Goal: Communication & Community: Connect with others

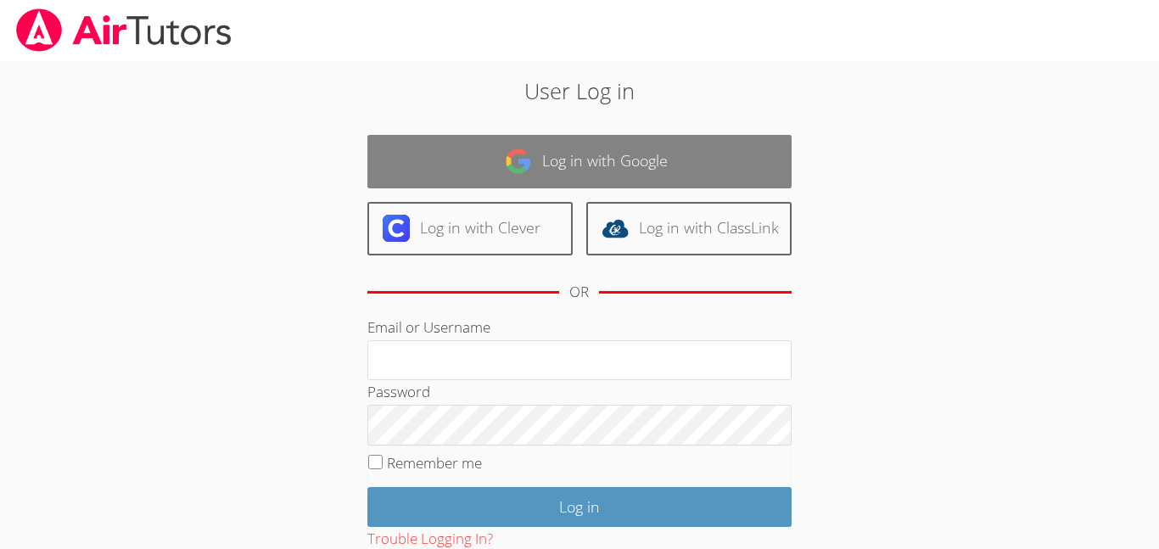
click at [594, 175] on link "Log in with Google" at bounding box center [579, 161] width 424 height 53
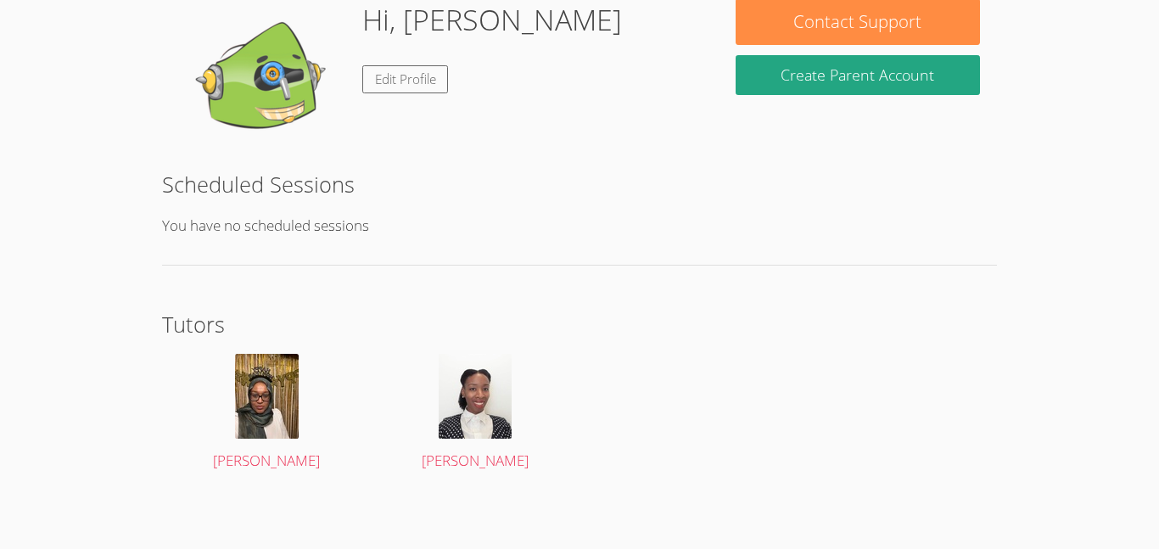
scroll to position [279, 0]
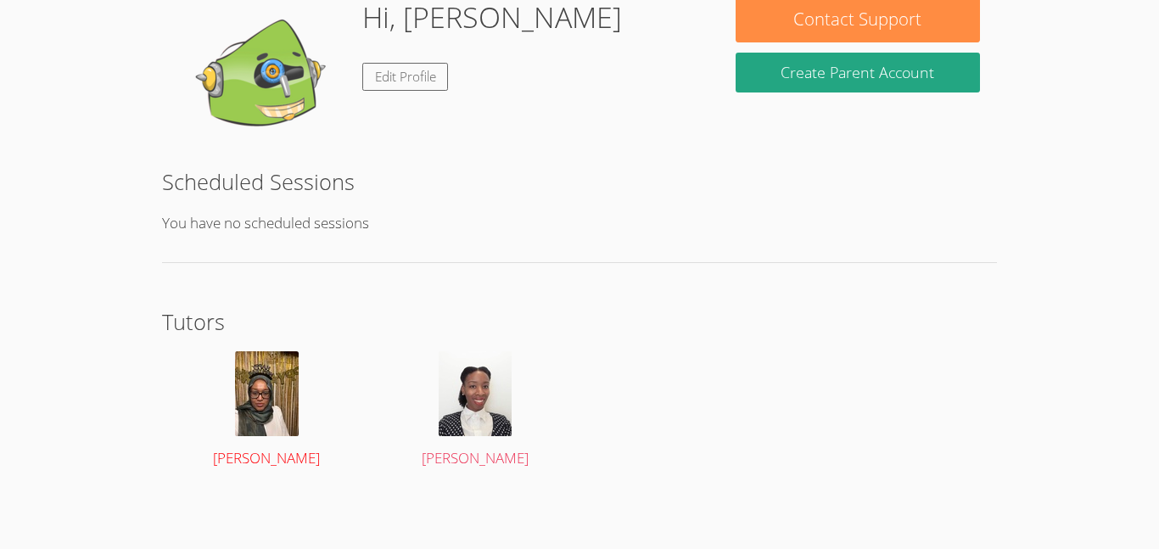
click at [248, 425] on img at bounding box center [267, 393] width 64 height 85
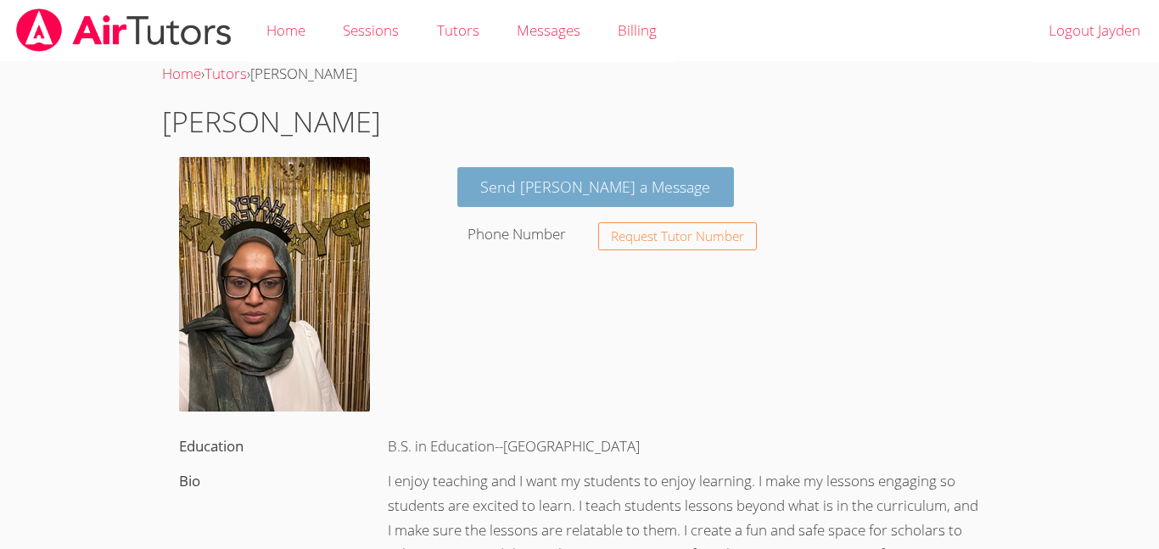
click at [476, 205] on link "Send Nurto a Message" at bounding box center [595, 187] width 277 height 40
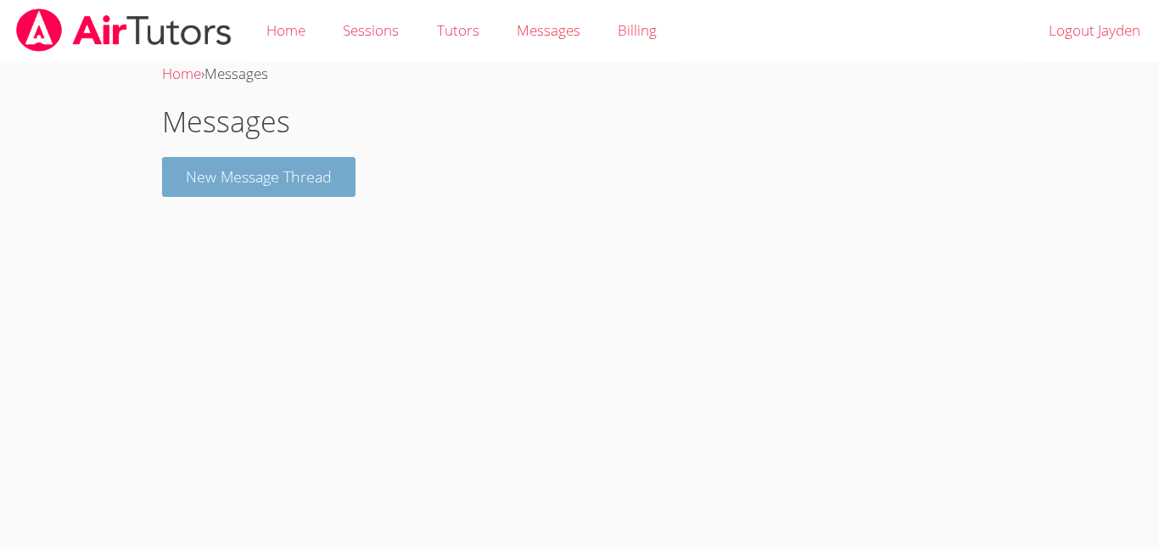
click at [239, 182] on button "New Message Thread" at bounding box center [258, 177] width 193 height 40
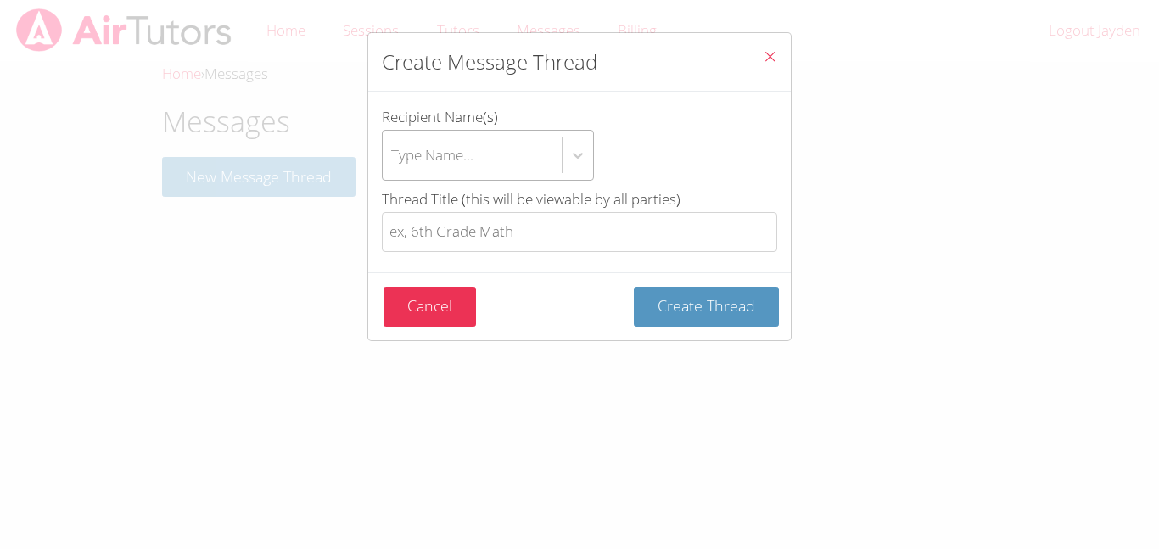
click at [558, 152] on div "Type Name..." at bounding box center [472, 155] width 179 height 49
click at [393, 152] on input "Recipient Name(s) Type Name..." at bounding box center [392, 155] width 2 height 39
click at [636, 178] on div "Use Up and Down to choose options, press Enter to select the currently focused …" at bounding box center [579, 155] width 395 height 51
click at [393, 175] on input "Recipient Name(s) Use Up and Down to choose options, press Enter to select the …" at bounding box center [392, 155] width 2 height 39
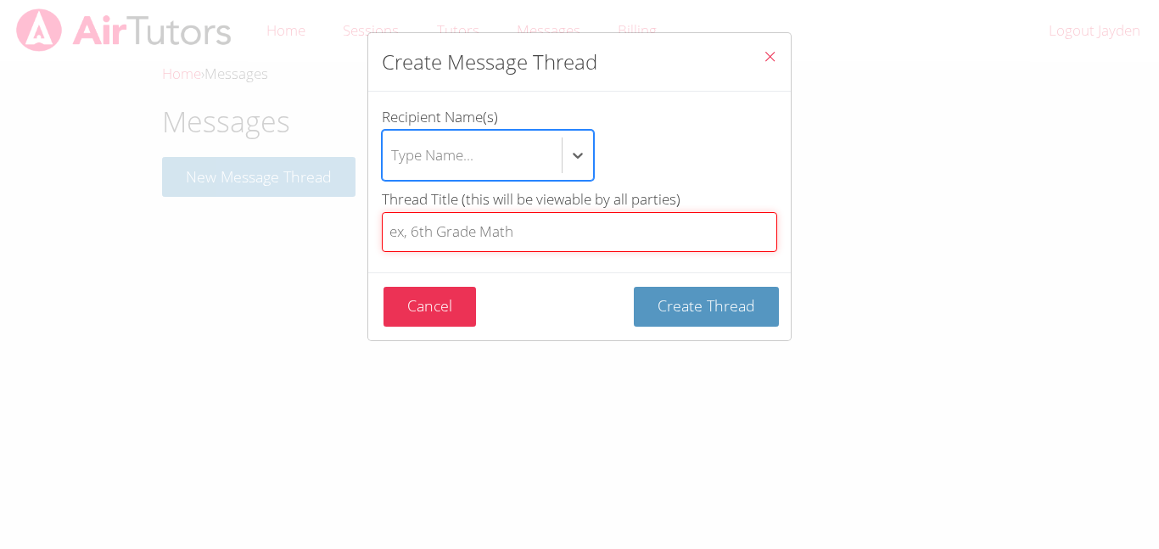
click at [649, 243] on input "Thread Title (this will be viewable by all parties)" at bounding box center [579, 232] width 395 height 40
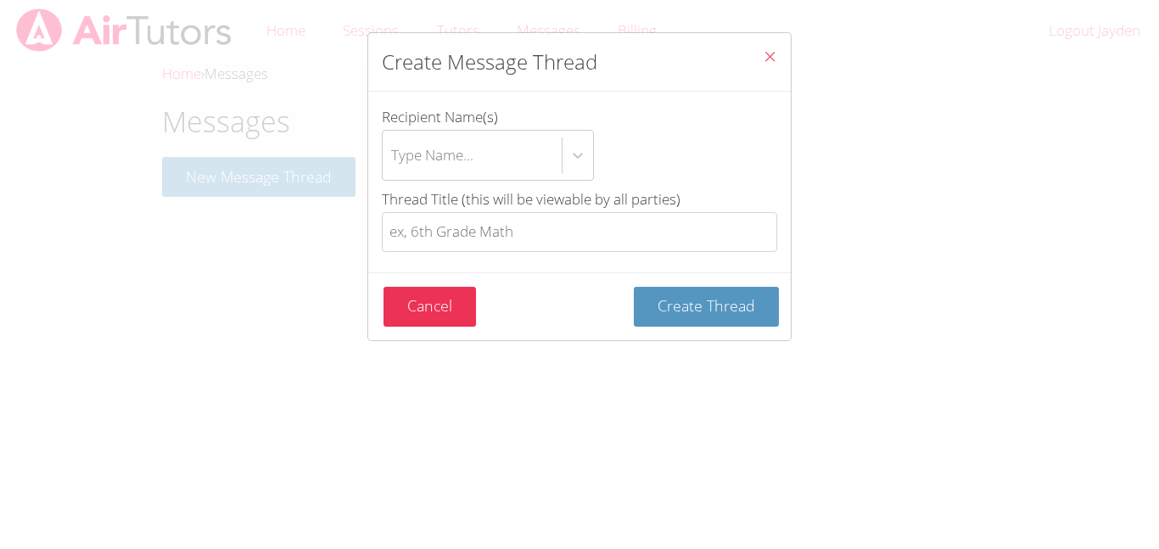
click at [0, 0] on form "Recipient Name(s) Type Name... Thread Title (this will be viewable by all parti…" at bounding box center [0, 0] width 0 height 0
